Goal: Check status

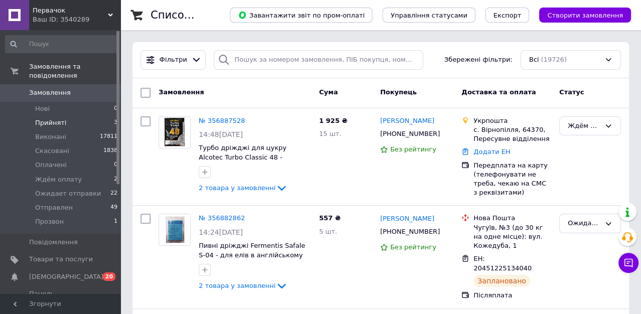
click at [43, 118] on span "Прийняті" at bounding box center [50, 122] width 31 height 9
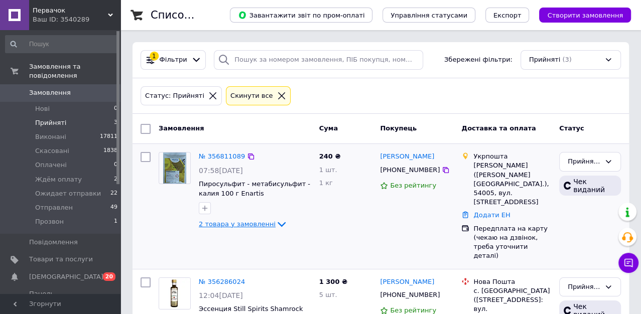
click at [276, 224] on icon at bounding box center [282, 224] width 12 height 12
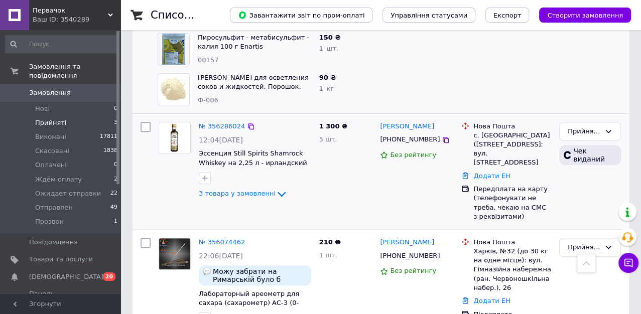
scroll to position [243, 0]
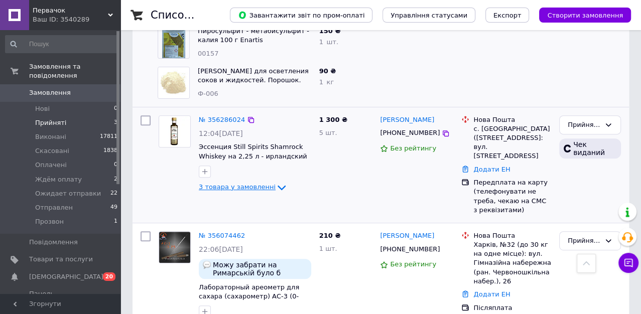
click at [276, 182] on icon at bounding box center [282, 188] width 12 height 12
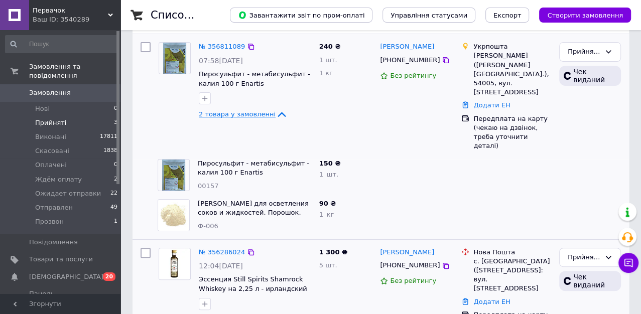
scroll to position [111, 0]
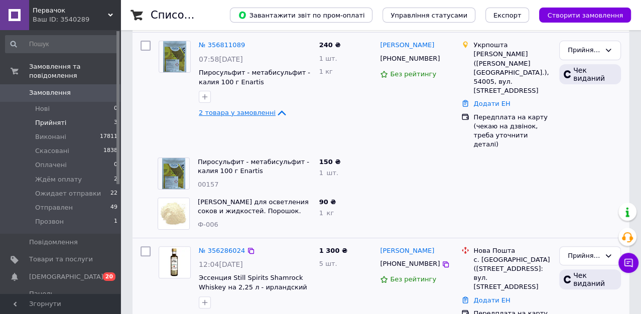
click at [57, 118] on span "Прийняті" at bounding box center [50, 122] width 31 height 9
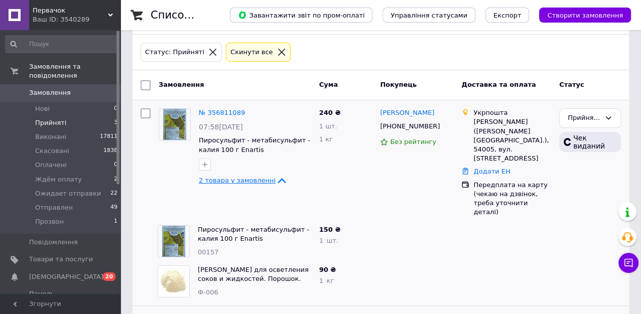
scroll to position [56, 0]
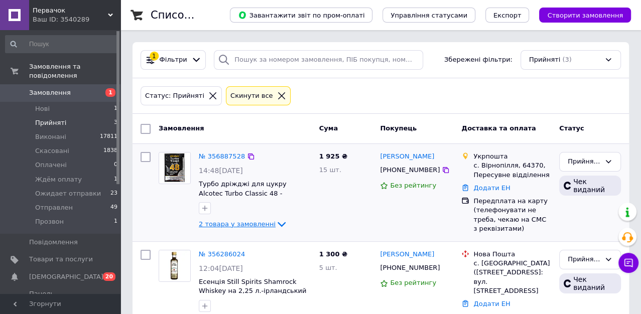
click at [278, 225] on icon at bounding box center [282, 224] width 8 height 5
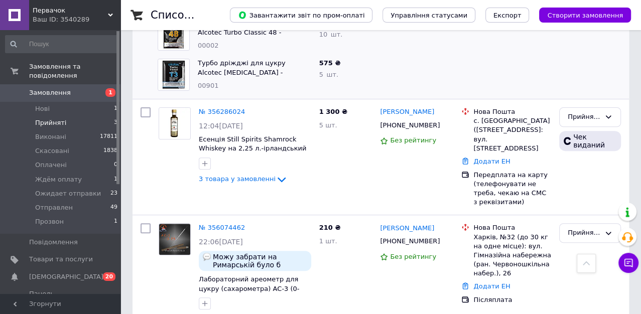
scroll to position [243, 0]
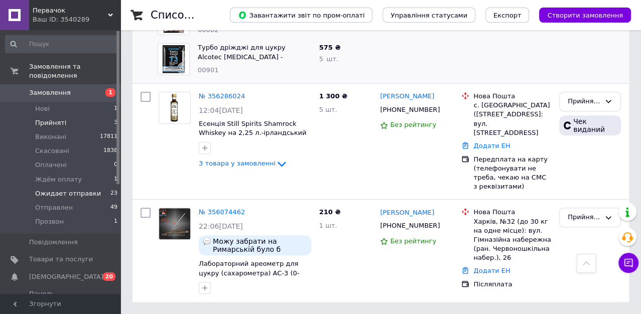
click at [69, 189] on span "Ожидает отправки" at bounding box center [68, 193] width 66 height 9
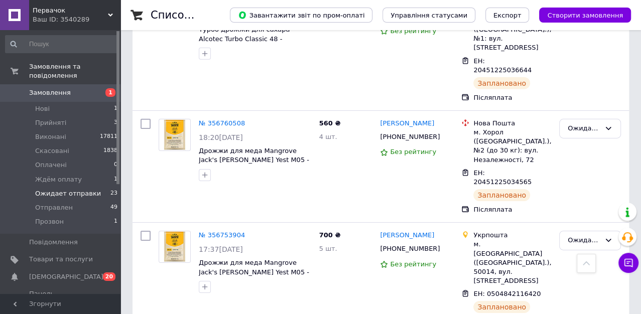
scroll to position [2332, 0]
